Goal: Find specific page/section: Find specific page/section

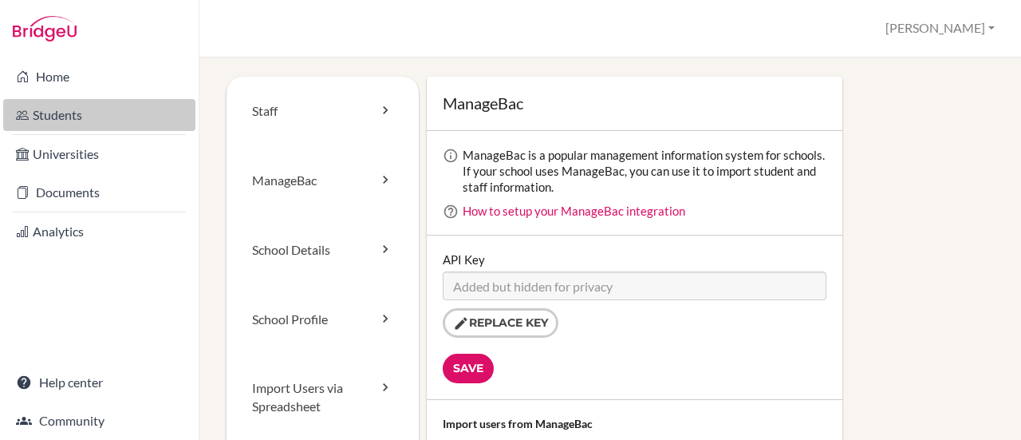
click at [58, 109] on link "Students" at bounding box center [99, 115] width 192 height 32
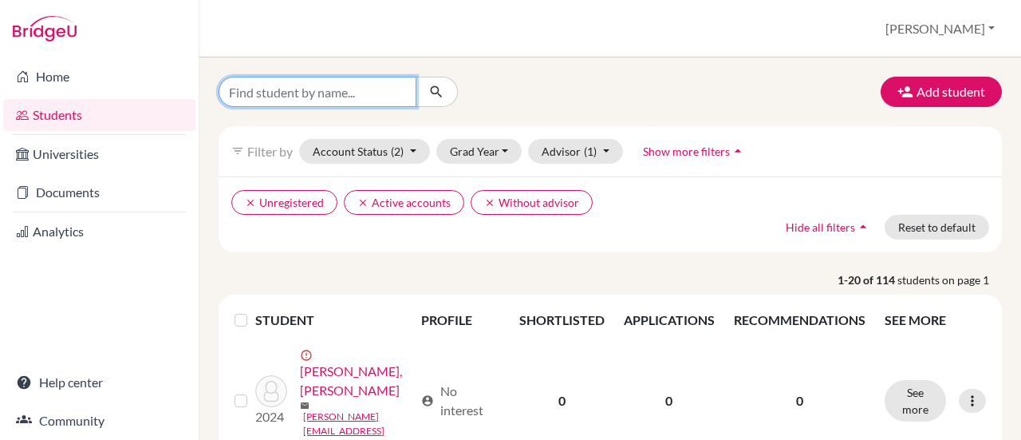
click at [354, 93] on input "Find student by name..." at bounding box center [318, 92] width 198 height 30
type input "[PERSON_NAME]"
click button "submit" at bounding box center [437, 92] width 42 height 30
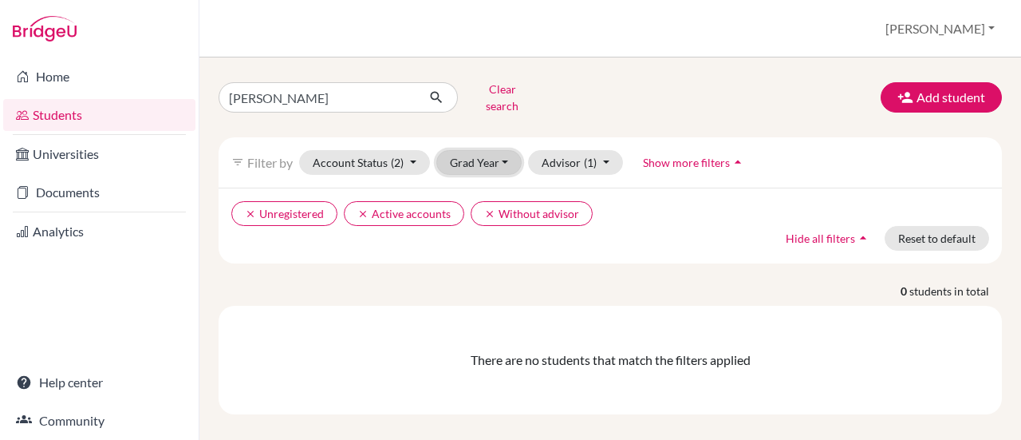
click at [506, 151] on button "Grad Year" at bounding box center [480, 162] width 86 height 25
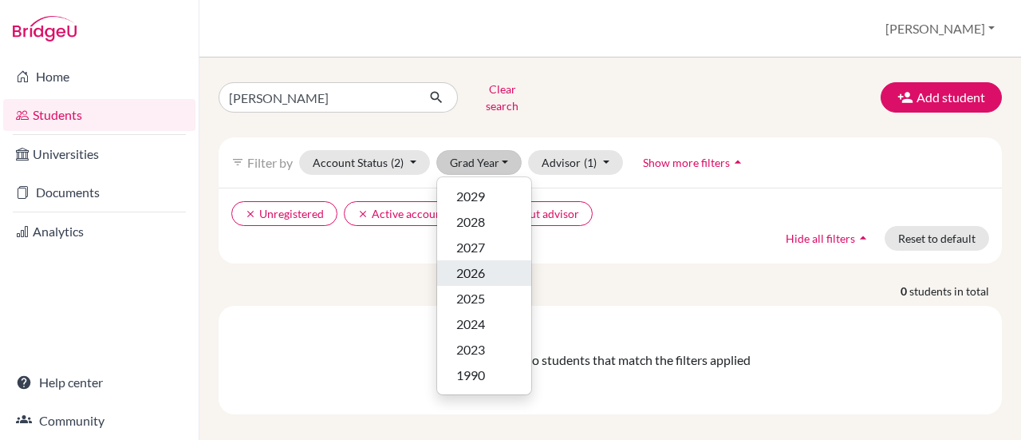
click at [474, 263] on span "2026" at bounding box center [470, 272] width 29 height 19
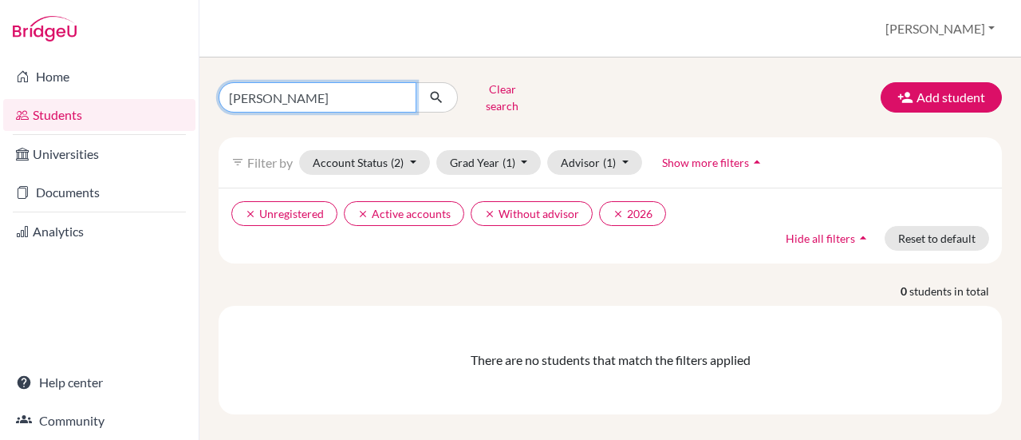
click at [316, 86] on input "[PERSON_NAME]" at bounding box center [318, 97] width 198 height 30
click at [57, 108] on link "Students" at bounding box center [99, 115] width 192 height 32
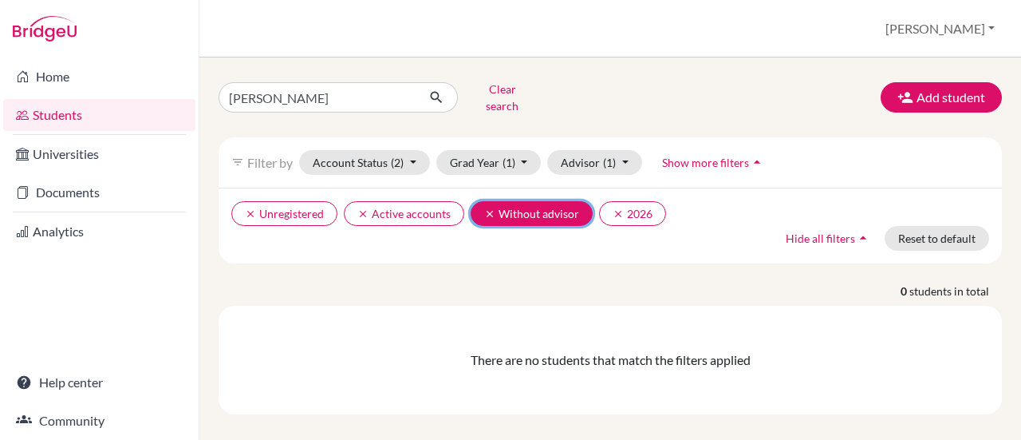
click at [488, 208] on icon "clear" at bounding box center [489, 213] width 11 height 11
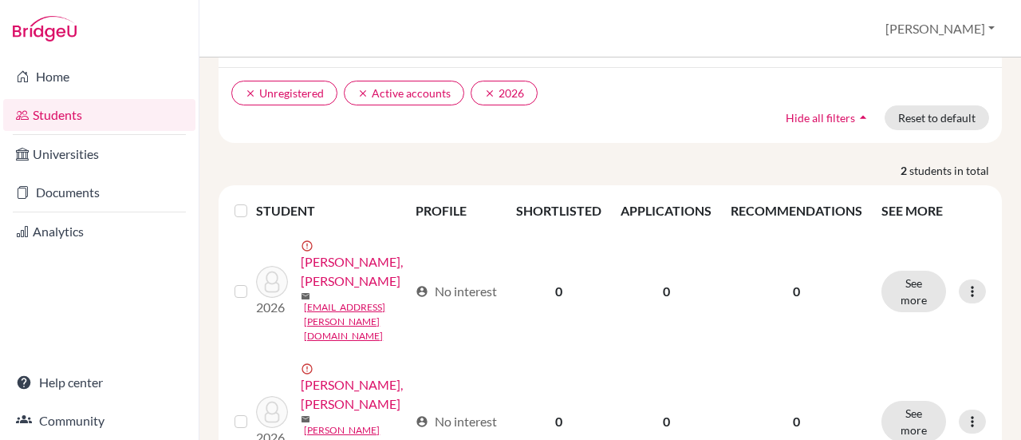
scroll to position [125, 0]
